Goal: Transaction & Acquisition: Purchase product/service

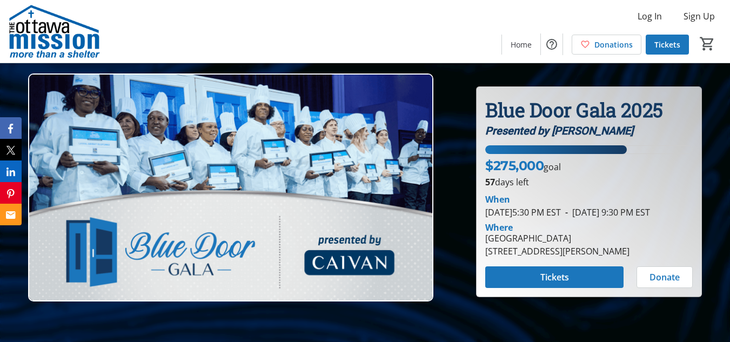
click at [718, 165] on div at bounding box center [365, 171] width 730 height 342
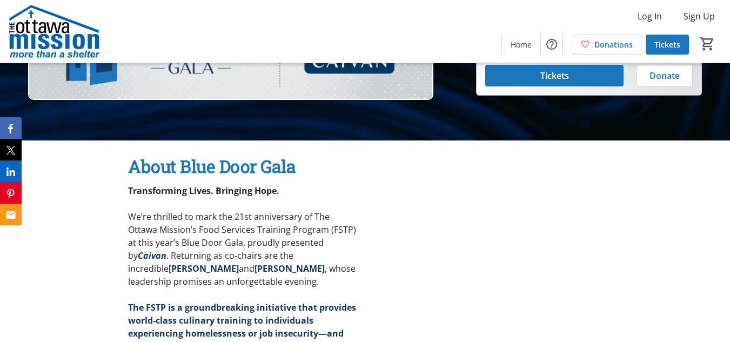
scroll to position [29, 0]
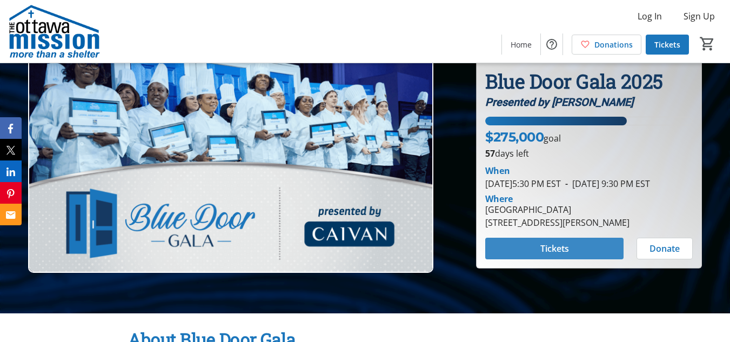
click at [588, 254] on span at bounding box center [554, 249] width 138 height 26
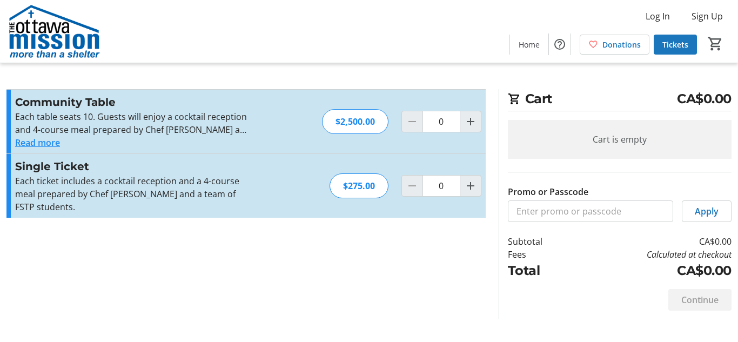
click at [431, 255] on section "Promo or Passcode Apply Community Table Each table seats 10. Guests will enjoy …" at bounding box center [246, 204] width 492 height 230
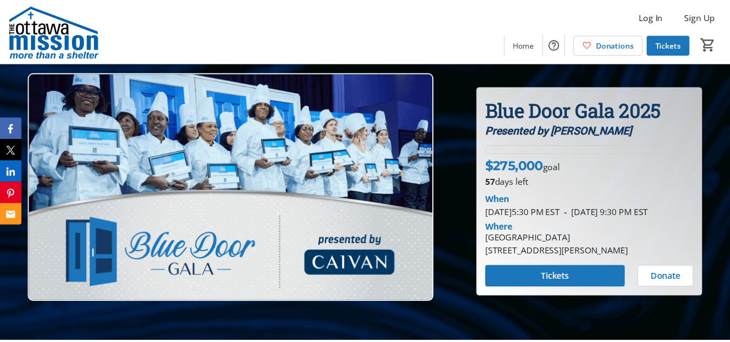
scroll to position [29, 0]
